Goal: Transaction & Acquisition: Obtain resource

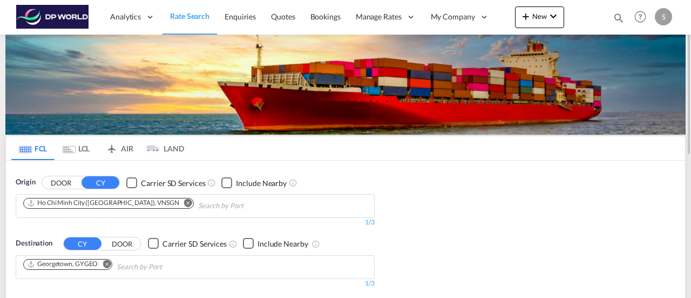
click at [184, 204] on md-icon "Remove" at bounding box center [188, 202] width 8 height 8
click at [105, 261] on md-icon "Remove" at bounding box center [107, 263] width 8 height 8
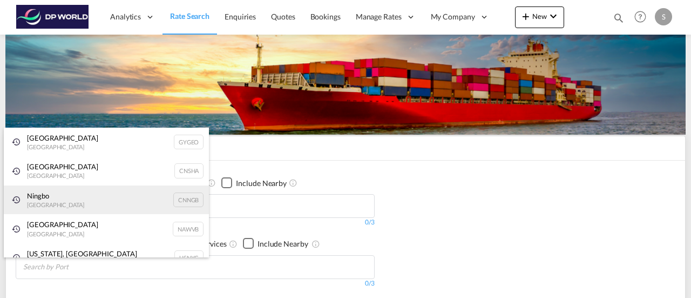
click at [53, 204] on div "Ningbo [GEOGRAPHIC_DATA] CNNGB" at bounding box center [106, 199] width 205 height 29
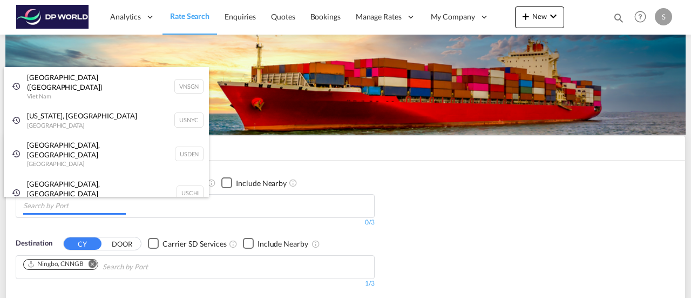
click at [83, 204] on body "Analytics Reports Dashboard Rate Search Enquiries Quotes Bookings" at bounding box center [345, 149] width 691 height 298
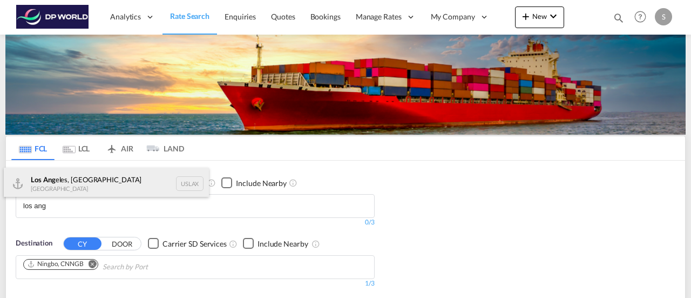
type input "los ang"
click at [60, 178] on div "Los Ang eles, CA United States USLAX" at bounding box center [106, 183] width 205 height 32
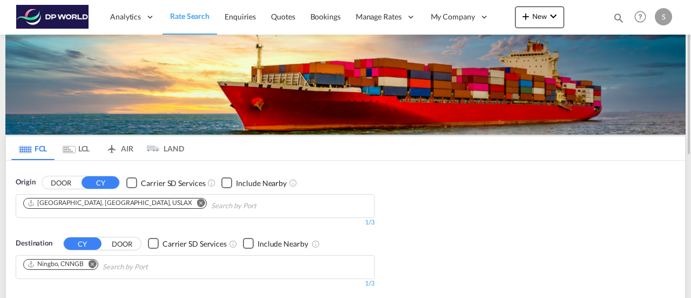
click at [94, 261] on md-icon "Remove" at bounding box center [93, 263] width 8 height 8
click at [60, 266] on body "Analytics Reports Dashboard Rate Search Enquiries Quotes Bookings" at bounding box center [345, 149] width 691 height 298
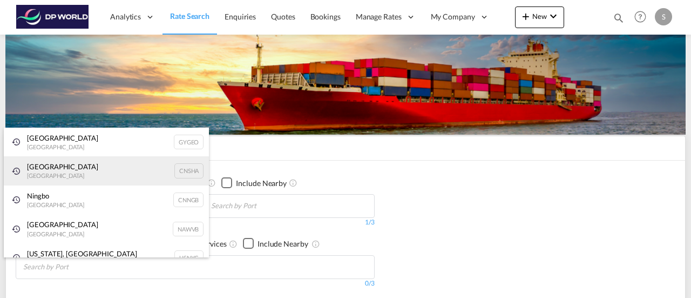
click at [112, 174] on div "Shanghai [GEOGRAPHIC_DATA] [GEOGRAPHIC_DATA]" at bounding box center [106, 170] width 205 height 29
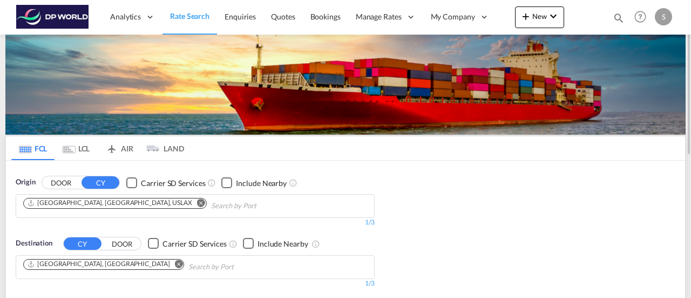
scroll to position [108, 0]
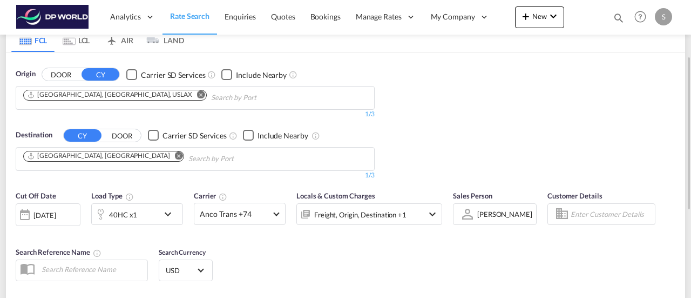
click at [40, 214] on div "[DATE]" at bounding box center [44, 215] width 22 height 10
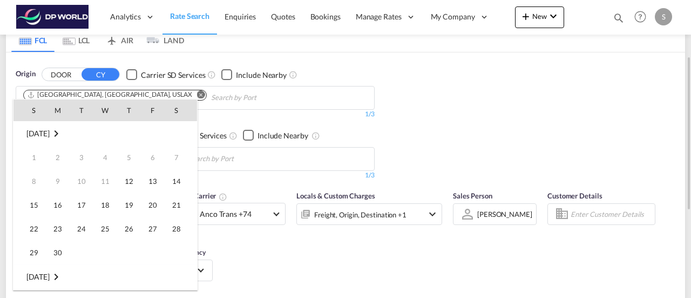
scroll to position [429, 0]
click at [49, 200] on span "15" at bounding box center [58, 205] width 22 height 22
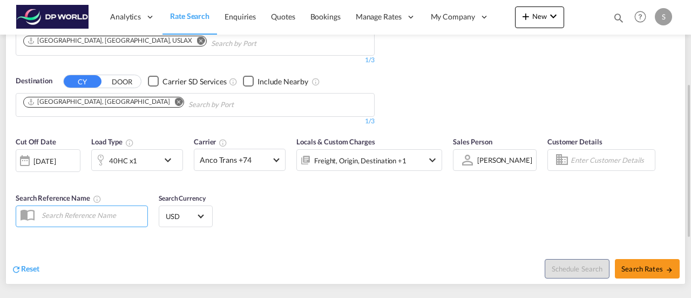
scroll to position [216, 0]
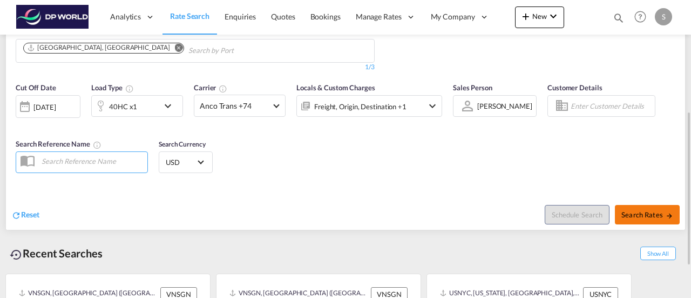
click at [647, 212] on span "Search Rates" at bounding box center [648, 214] width 52 height 9
type input "USLAX to CNSHA / [DATE]"
